Goal: Contribute content: Add original content to the website for others to see

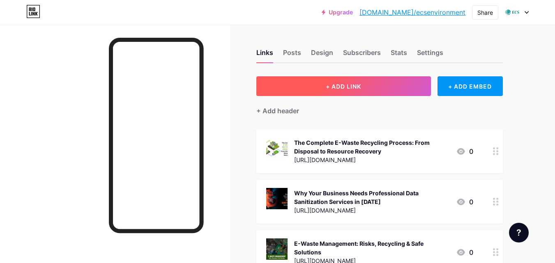
click at [353, 86] on span "+ ADD LINK" at bounding box center [343, 86] width 35 height 7
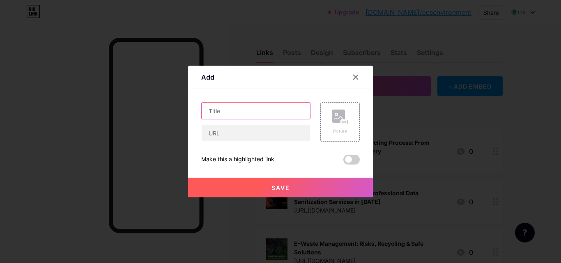
click at [229, 116] on input "text" at bounding box center [256, 111] width 109 height 16
paste input "What is an IT Asset Recovery Service and How Can It Maximize Value from Retired…"
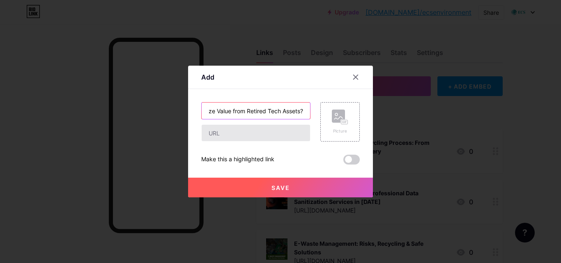
type input "What is an IT Asset Recovery Service and How Can It Maximize Value from Retired…"
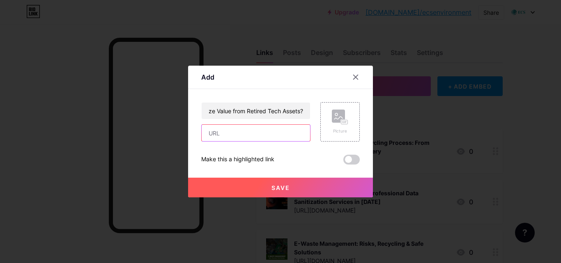
click at [215, 136] on input "text" at bounding box center [256, 133] width 109 height 16
paste input "Learn how IT asset recovery services help businesses securely dispose of retire…"
type input "Learn how IT asset recovery services help businesses securely dispose of retire…"
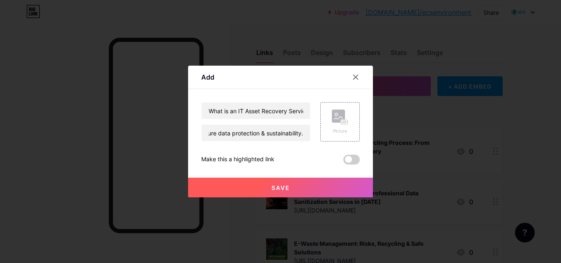
scroll to position [0, 0]
click at [237, 135] on input "Learn how IT asset recovery services help businesses securely dispose of retire…" at bounding box center [256, 133] width 109 height 16
paste input "[URL][DOMAIN_NAME]"
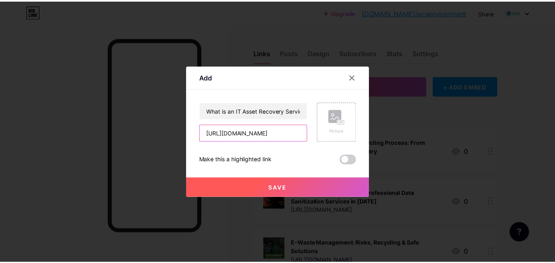
scroll to position [0, 255]
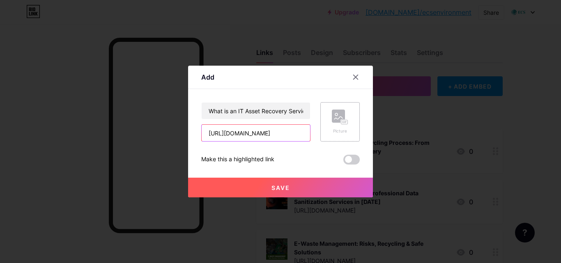
type input "[URL][DOMAIN_NAME]"
click at [339, 122] on rect at bounding box center [338, 116] width 13 height 13
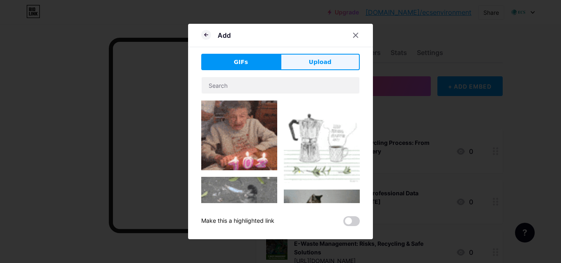
click at [319, 65] on span "Upload" at bounding box center [320, 62] width 23 height 9
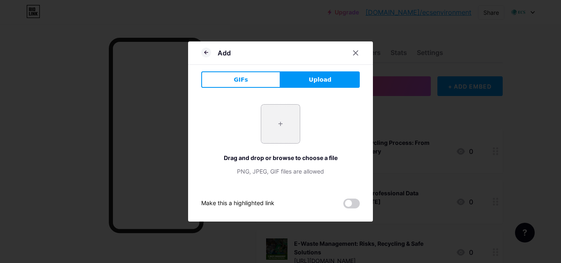
click at [283, 123] on input "file" at bounding box center [280, 124] width 39 height 39
type input "C:\fakepath\What is an IT Asset Recovery Service and How Can It Maximize Value …"
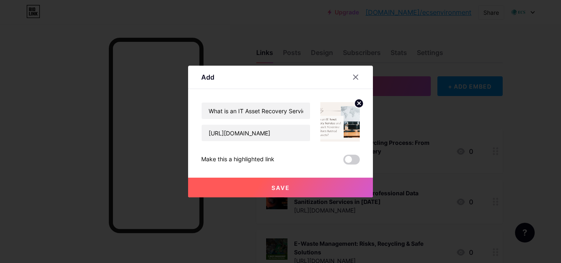
click at [277, 186] on span "Save" at bounding box center [281, 188] width 18 height 7
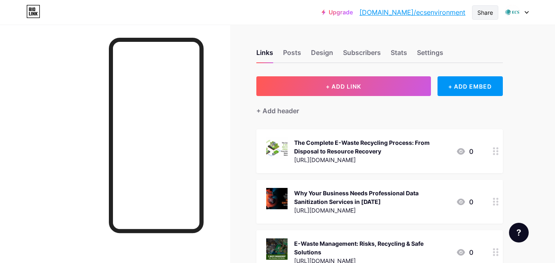
click at [483, 7] on div "Share" at bounding box center [485, 12] width 26 height 14
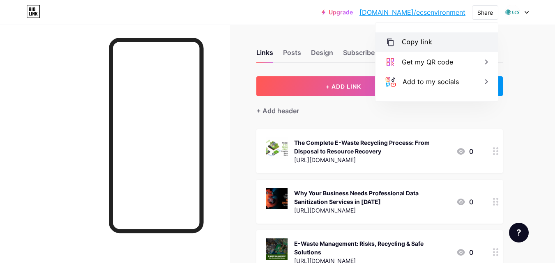
click at [416, 46] on div "Copy link" at bounding box center [417, 42] width 30 height 10
